Goal: Transaction & Acquisition: Purchase product/service

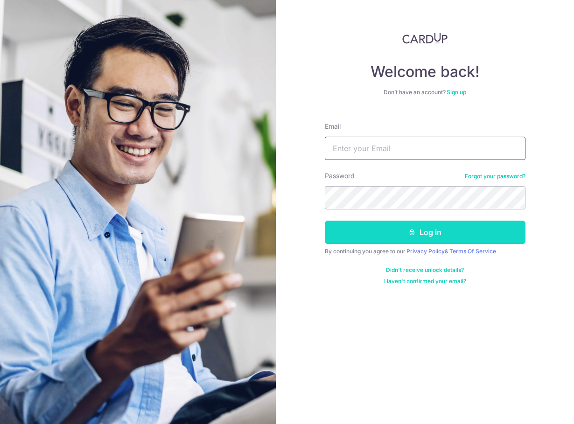
type input "jankeesnz@hotmail.com"
click at [435, 230] on button "Log in" at bounding box center [425, 232] width 201 height 23
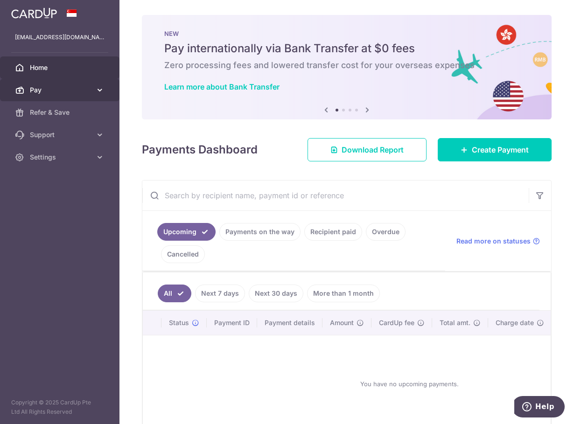
click at [97, 90] on icon at bounding box center [99, 89] width 9 height 9
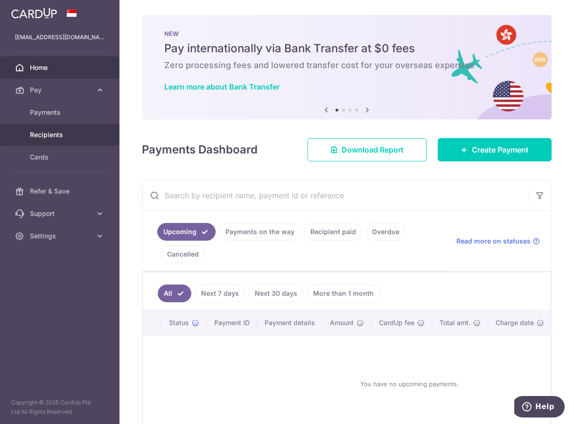
click at [69, 135] on span "Recipients" at bounding box center [61, 134] width 62 height 9
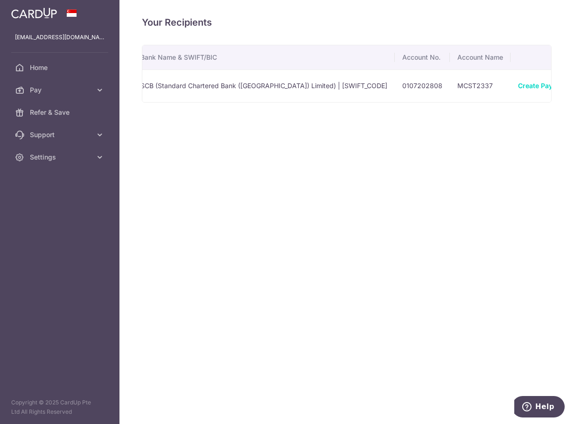
scroll to position [0, 134]
click at [492, 85] on link "Create Payment" at bounding box center [517, 86] width 51 height 8
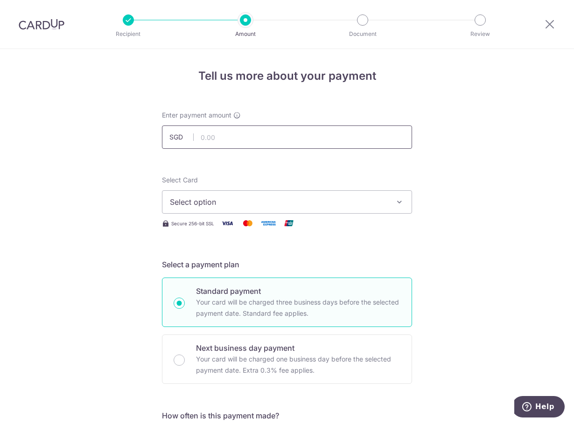
click at [261, 143] on input "text" at bounding box center [287, 136] width 250 height 23
type input "2,357.18"
click at [396, 201] on icon "button" at bounding box center [399, 201] width 9 height 9
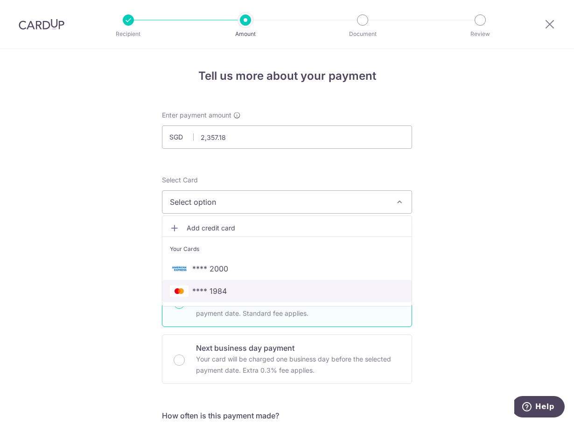
click at [344, 290] on span "**** 1984" at bounding box center [287, 290] width 234 height 11
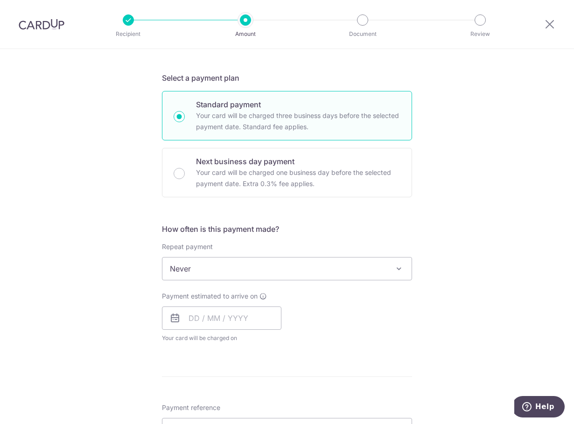
scroll to position [280, 0]
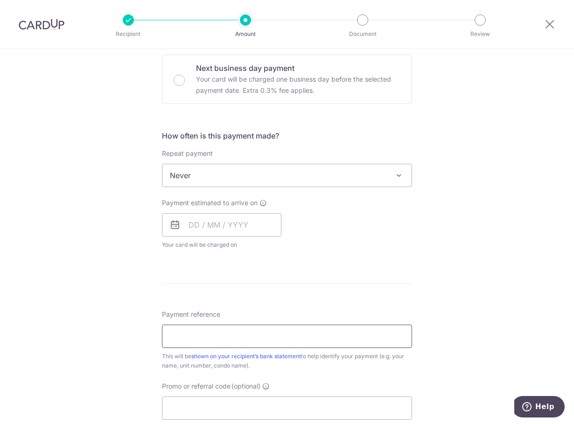
click at [182, 327] on input "Payment reference" at bounding box center [287, 336] width 250 height 23
click at [414, 249] on div "Payment estimated to arrive on Your card will be charged on for the first payme…" at bounding box center [286, 223] width 261 height 51
click at [229, 225] on input "text" at bounding box center [221, 224] width 119 height 23
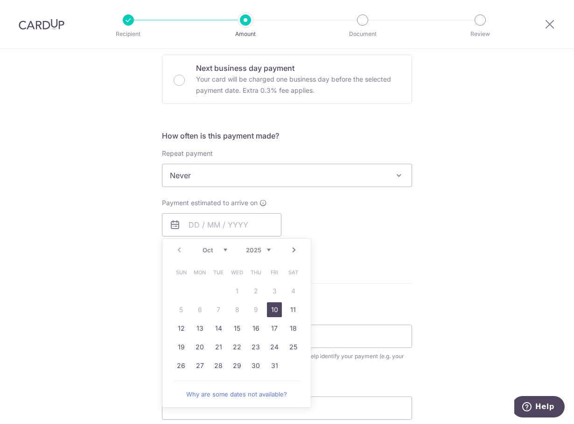
click at [272, 311] on link "10" at bounding box center [274, 309] width 15 height 15
type input "10/10/2025"
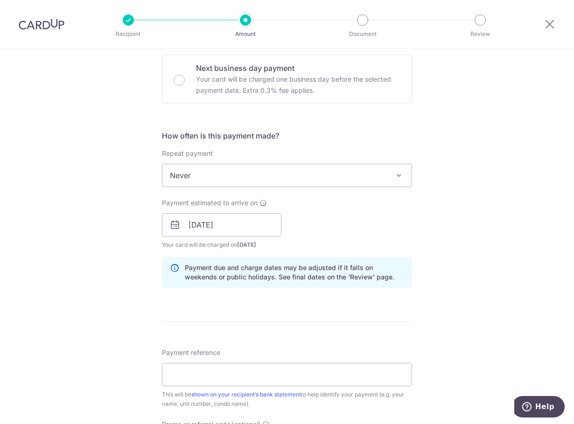
click at [474, 279] on div "Tell us more about your payment Enter payment amount SGD 2,357.18 2357.18 Selec…" at bounding box center [287, 210] width 574 height 882
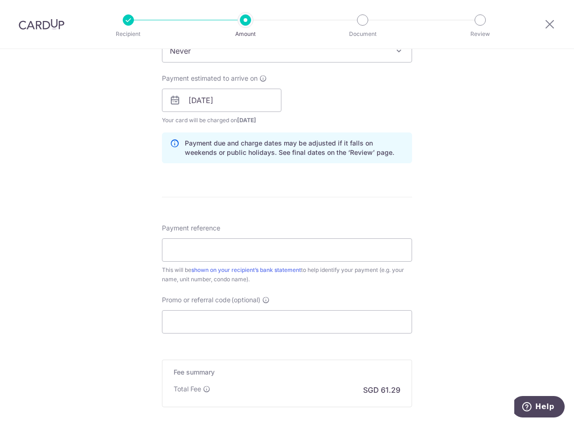
scroll to position [420, 0]
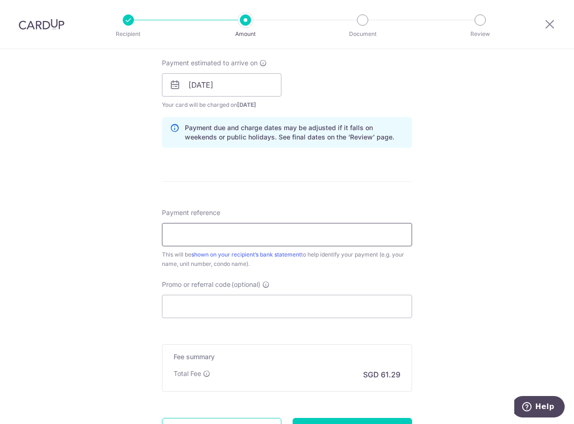
click at [226, 238] on input "Payment reference" at bounding box center [287, 234] width 250 height 23
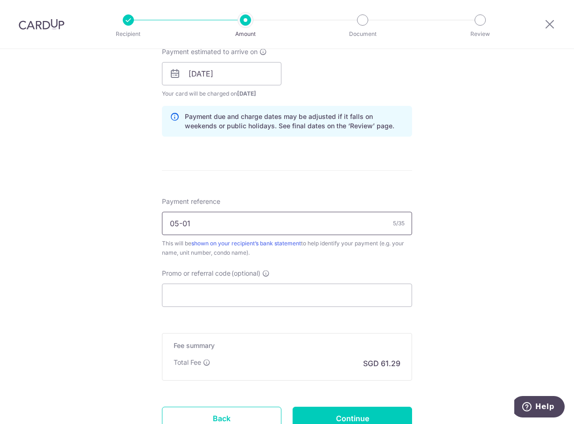
scroll to position [507, 0]
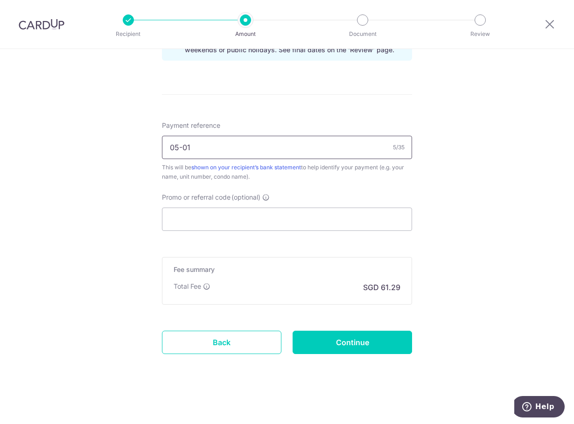
click at [167, 147] on input "05-01" at bounding box center [287, 147] width 250 height 23
type input "Jankees de Keijzer 05-01 Dawn Ville"
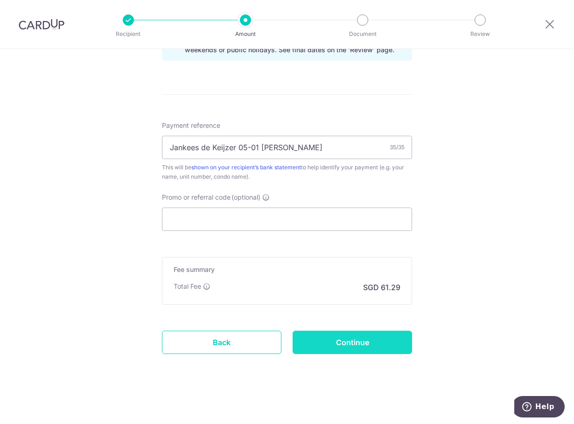
click at [364, 344] on input "Continue" at bounding box center [351, 342] width 119 height 23
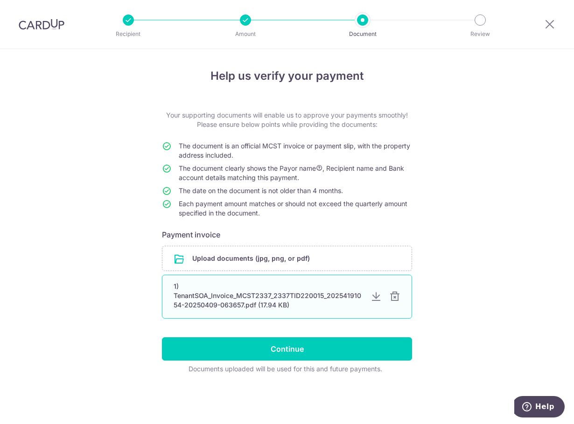
click at [394, 292] on div at bounding box center [394, 296] width 11 height 11
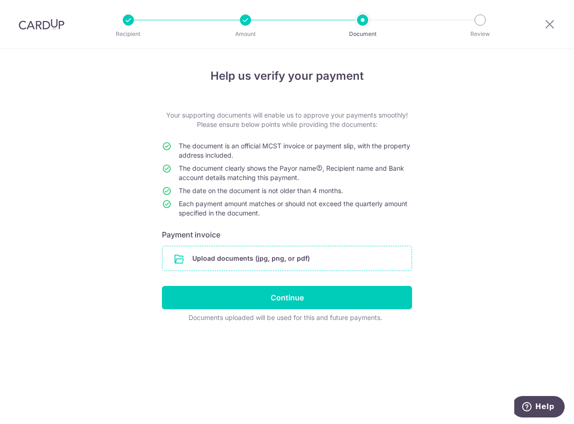
click at [250, 261] on input "file" at bounding box center [286, 258] width 249 height 24
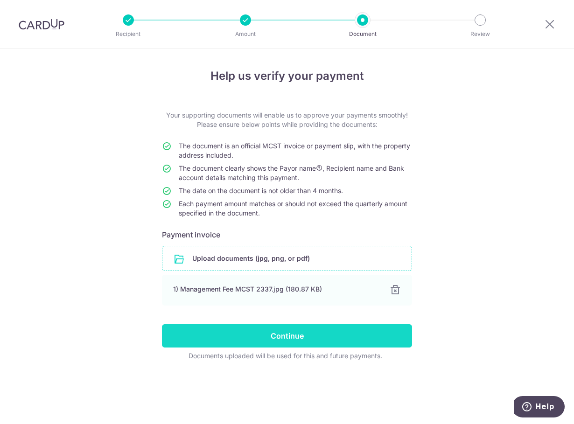
click at [282, 339] on input "Continue" at bounding box center [287, 335] width 250 height 23
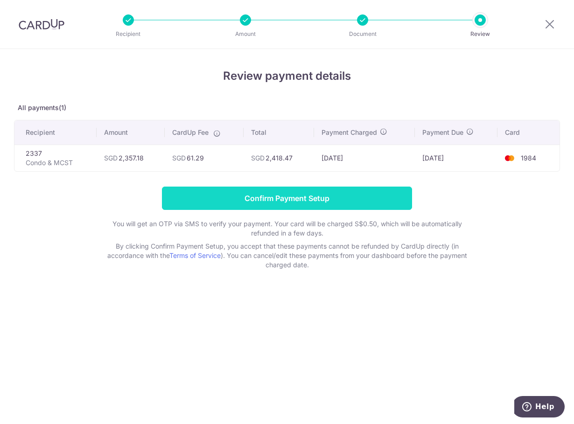
click at [272, 200] on input "Confirm Payment Setup" at bounding box center [287, 198] width 250 height 23
